Goal: Task Accomplishment & Management: Manage account settings

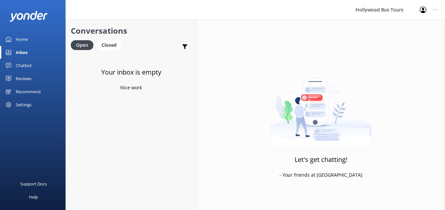
click at [9, 53] on icon at bounding box center [8, 52] width 5 height 5
click at [13, 43] on link "Home" at bounding box center [33, 39] width 66 height 13
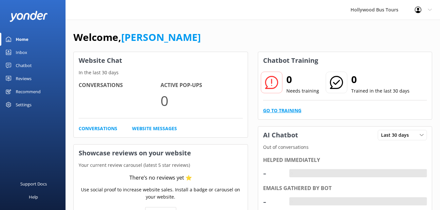
click at [296, 114] on link "Go to Training" at bounding box center [282, 110] width 38 height 7
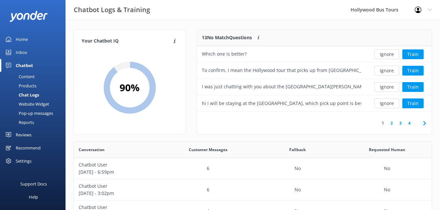
scroll to position [77, 230]
click at [393, 56] on button "Ignore" at bounding box center [387, 54] width 25 height 10
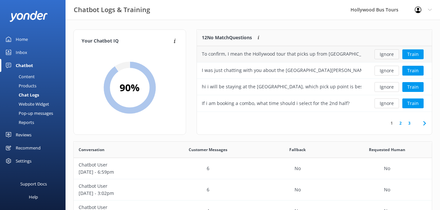
click at [391, 56] on button "Ignore" at bounding box center [387, 54] width 25 height 10
click at [390, 56] on button "Ignore" at bounding box center [387, 54] width 25 height 10
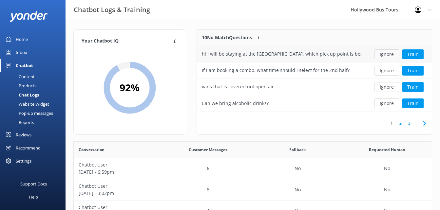
click at [390, 56] on button "Ignore" at bounding box center [387, 54] width 25 height 10
click at [391, 56] on button "Ignore" at bounding box center [387, 54] width 25 height 10
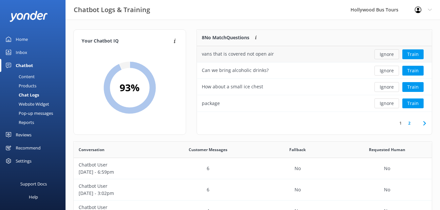
click at [391, 57] on button "Ignore" at bounding box center [387, 54] width 25 height 10
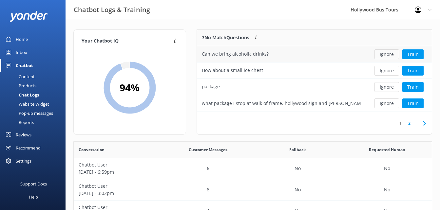
click at [393, 58] on button "Ignore" at bounding box center [387, 54] width 25 height 10
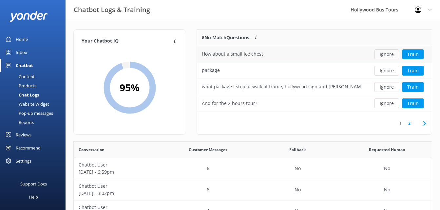
click at [392, 58] on button "Ignore" at bounding box center [387, 54] width 25 height 10
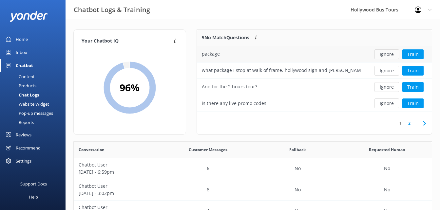
click at [389, 57] on button "Ignore" at bounding box center [387, 54] width 25 height 10
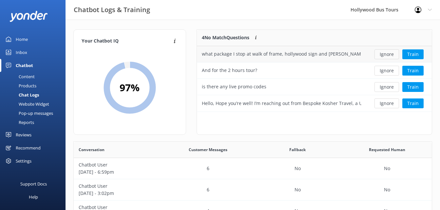
click at [388, 58] on button "Ignore" at bounding box center [387, 54] width 25 height 10
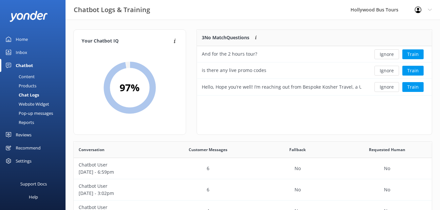
scroll to position [61, 230]
click at [392, 55] on button "Ignore" at bounding box center [387, 54] width 25 height 10
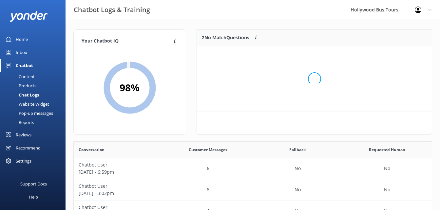
scroll to position [45, 230]
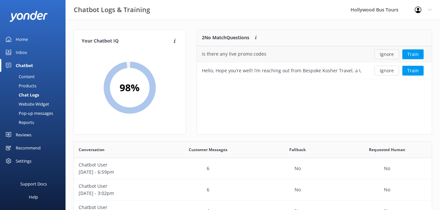
click at [393, 54] on button "Ignore" at bounding box center [387, 54] width 25 height 10
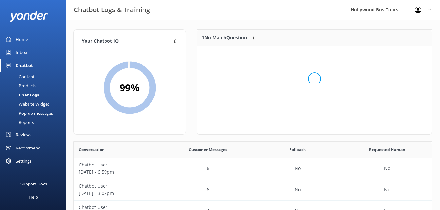
scroll to position [28, 230]
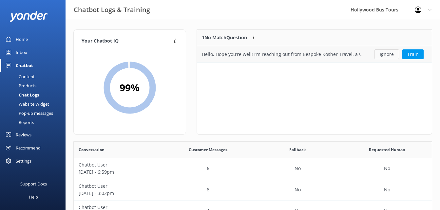
click at [392, 56] on button "Ignore" at bounding box center [387, 54] width 25 height 10
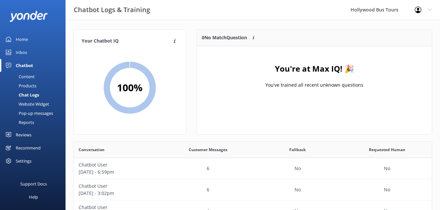
click at [16, 59] on div "Chatbot" at bounding box center [24, 65] width 17 height 13
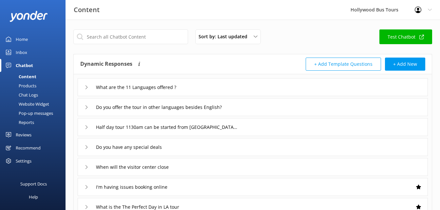
click at [19, 161] on div "Settings" at bounding box center [24, 161] width 16 height 13
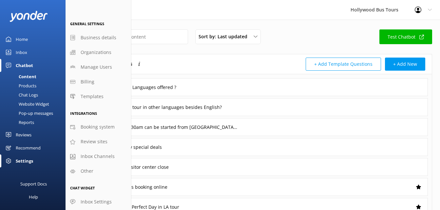
click at [437, 54] on div "Sort by: Last updated Title Last updated Test Chatbot Dynamic Responses Dynamic…" at bounding box center [253, 191] width 375 height 343
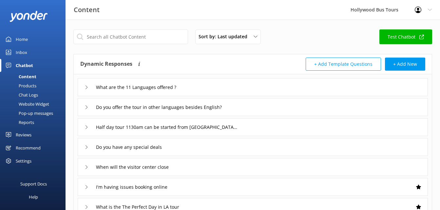
click at [20, 44] on div "Home" at bounding box center [22, 39] width 12 height 13
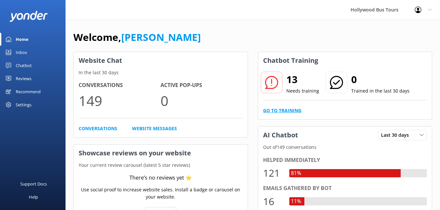
click at [271, 107] on link "Go to Training" at bounding box center [282, 110] width 38 height 7
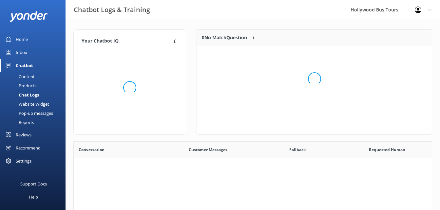
scroll to position [225, 353]
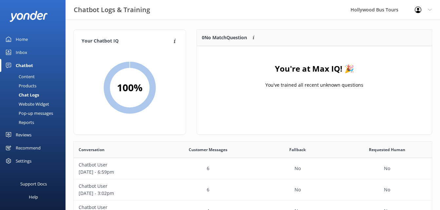
click at [21, 79] on div "Content" at bounding box center [19, 76] width 31 height 9
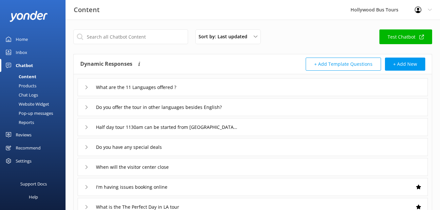
click at [24, 87] on div "Products" at bounding box center [20, 85] width 32 height 9
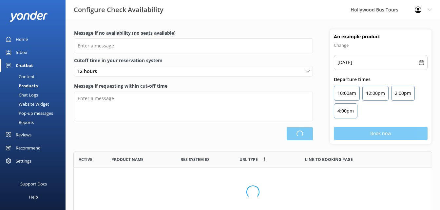
scroll to position [61, 354]
type input "There are no seats available, please check an alternative day or time"
type textarea "Please contact us to check availability and book."
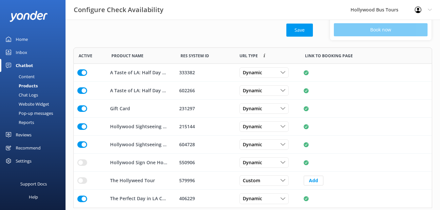
scroll to position [115, 0]
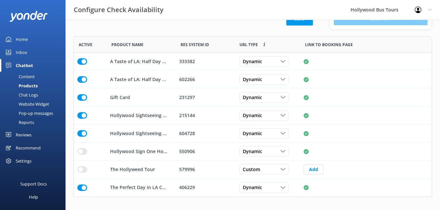
click at [27, 99] on div "Chat Logs" at bounding box center [21, 94] width 34 height 9
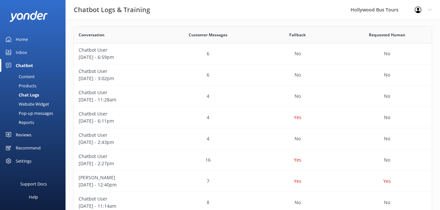
click at [22, 104] on div "Website Widget" at bounding box center [26, 104] width 45 height 9
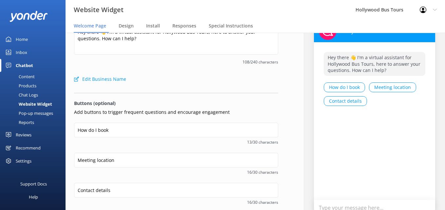
click at [23, 115] on div "Pop-up messages" at bounding box center [28, 113] width 49 height 9
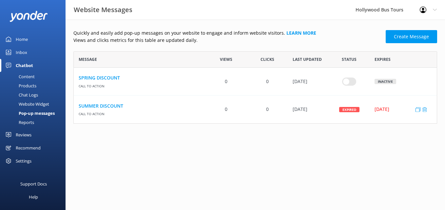
click at [397, 109] on div "[DATE]" at bounding box center [401, 109] width 53 height 7
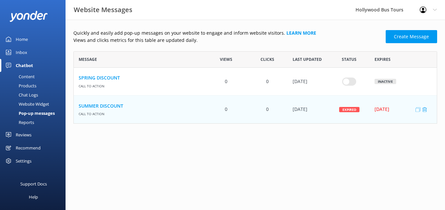
click at [417, 109] on icon "row" at bounding box center [418, 109] width 5 height 5
click at [342, 114] on div "Expired" at bounding box center [349, 110] width 41 height 28
click at [298, 112] on div "[DATE]" at bounding box center [308, 110] width 41 height 28
click at [352, 110] on div "Expired" at bounding box center [349, 109] width 20 height 5
click at [416, 110] on icon "row" at bounding box center [418, 109] width 5 height 5
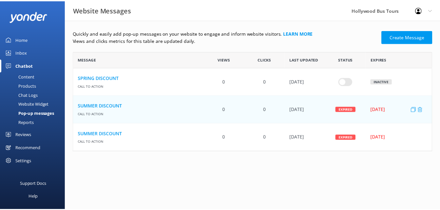
scroll to position [5, 5]
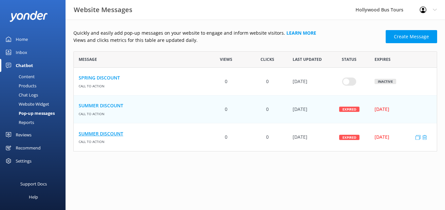
click at [125, 132] on link "SUMMER DISCOUNT" at bounding box center [140, 133] width 122 height 7
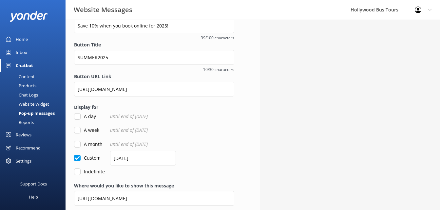
scroll to position [142, 0]
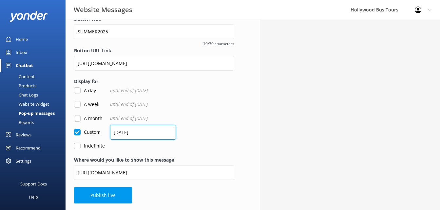
drag, startPoint x: 123, startPoint y: 129, endPoint x: 127, endPoint y: 133, distance: 5.4
click at [127, 133] on input "[DATE]" at bounding box center [143, 132] width 66 height 15
drag, startPoint x: 130, startPoint y: 133, endPoint x: 121, endPoint y: 127, distance: 11.2
click at [107, 132] on div "Custom [DATE]" at bounding box center [154, 132] width 160 height 7
type input "[DATE]"
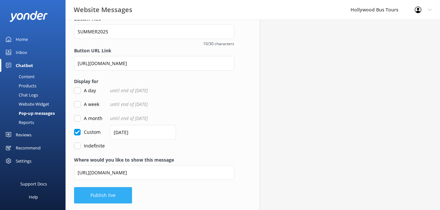
click at [124, 193] on button "Publish live" at bounding box center [103, 195] width 58 height 16
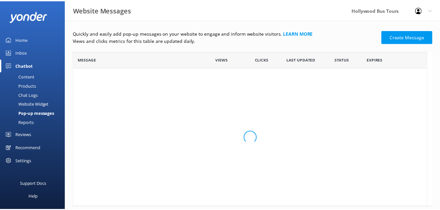
scroll to position [5, 5]
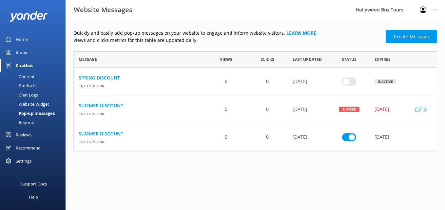
click at [425, 108] on use "row" at bounding box center [424, 109] width 5 height 5
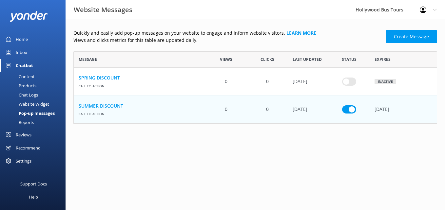
click at [23, 51] on div "Inbox" at bounding box center [21, 52] width 11 height 13
